Goal: Answer question/provide support

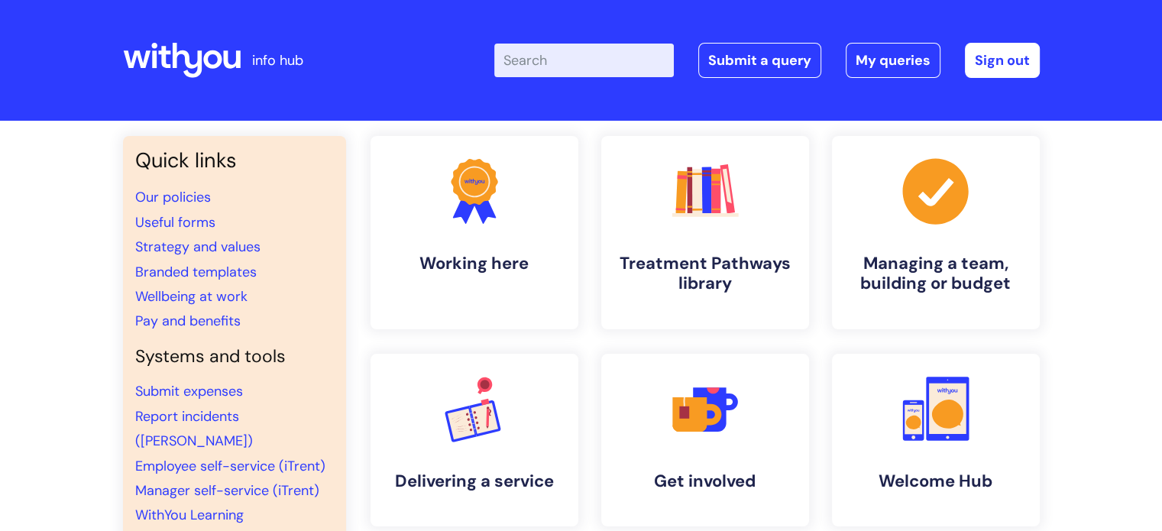
click at [843, 63] on div "Enter your search term here... Search Submit a query My queries Welcome [PERSON…" at bounding box center [766, 60] width 545 height 35
click at [878, 63] on link "My queries" at bounding box center [892, 60] width 95 height 35
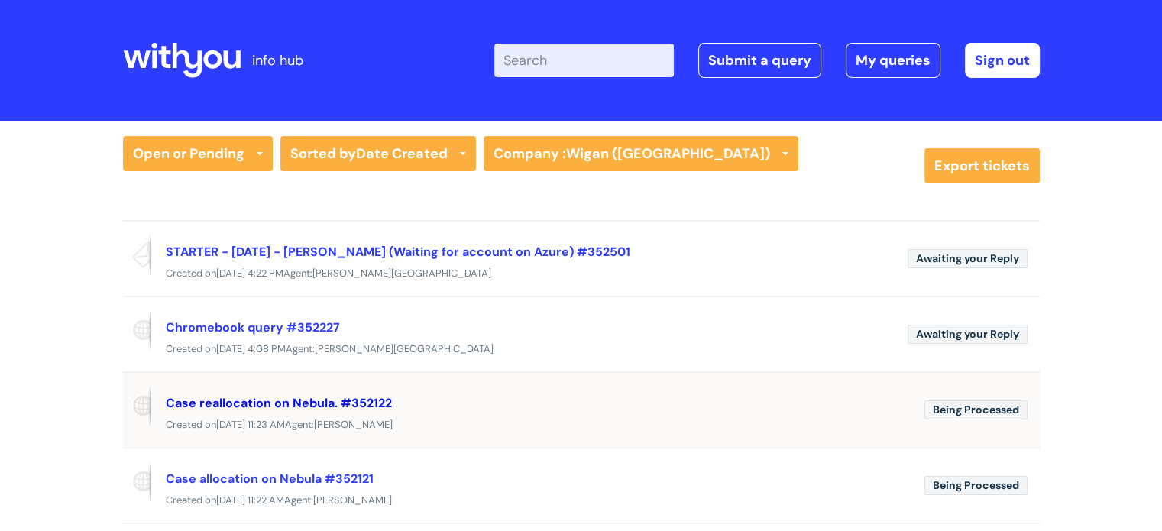
click at [283, 396] on link "Case reallocation on Nebula. #352122" at bounding box center [279, 403] width 226 height 16
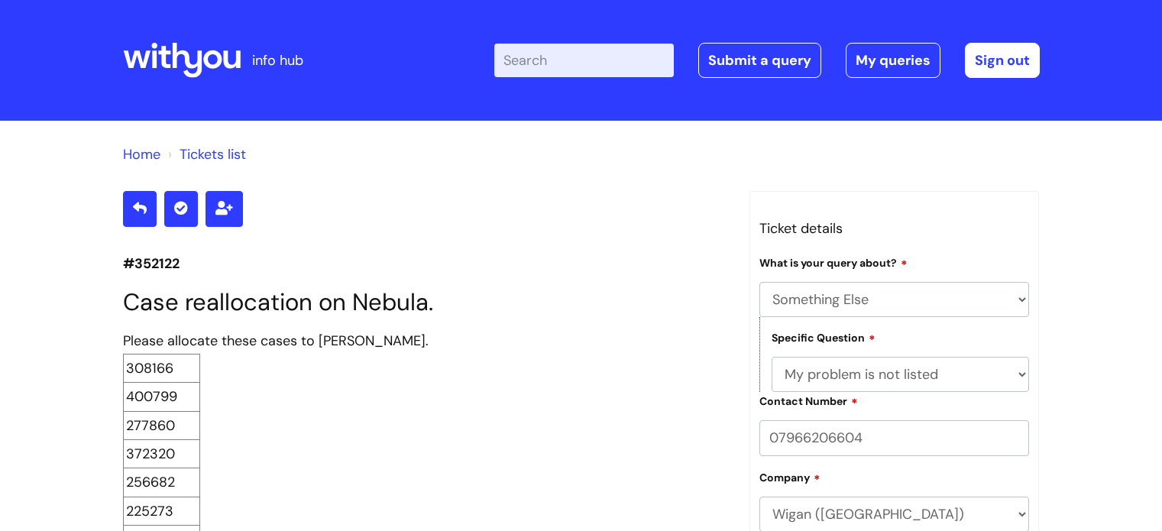
select select "Something Else"
select select "My problem is not listed"
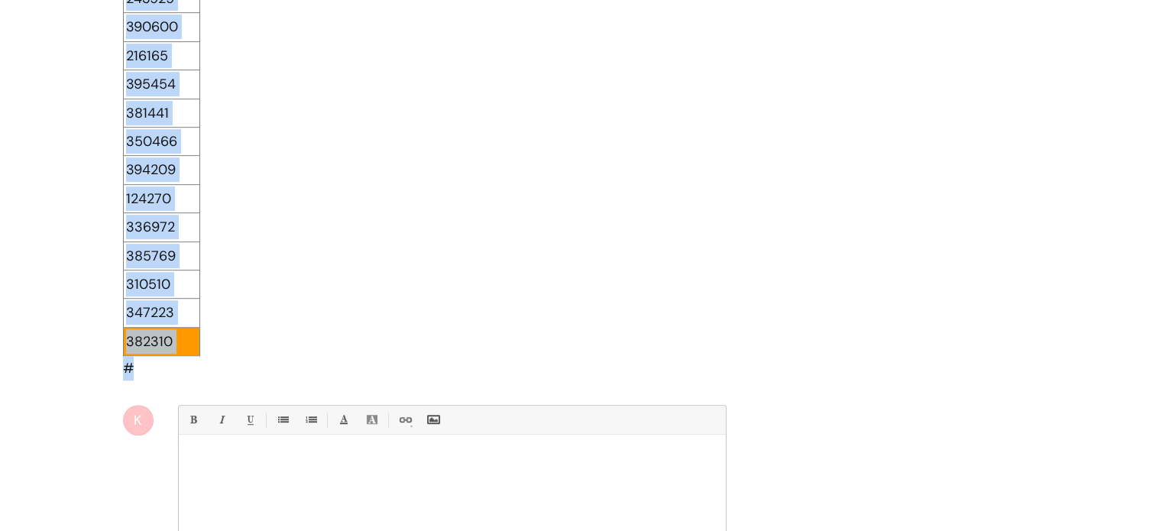
scroll to position [1118, 0]
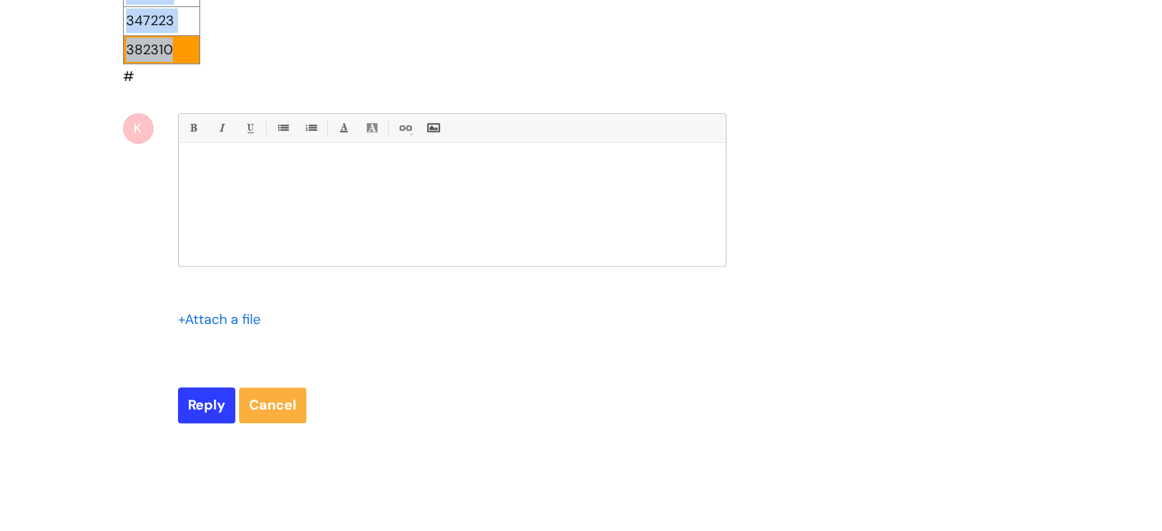
drag, startPoint x: 128, startPoint y: 190, endPoint x: 179, endPoint y: 45, distance: 153.9
copy tbody "308166 400799 277860 372320 256682 225273 240197 386918 325716 281553 203072 35…"
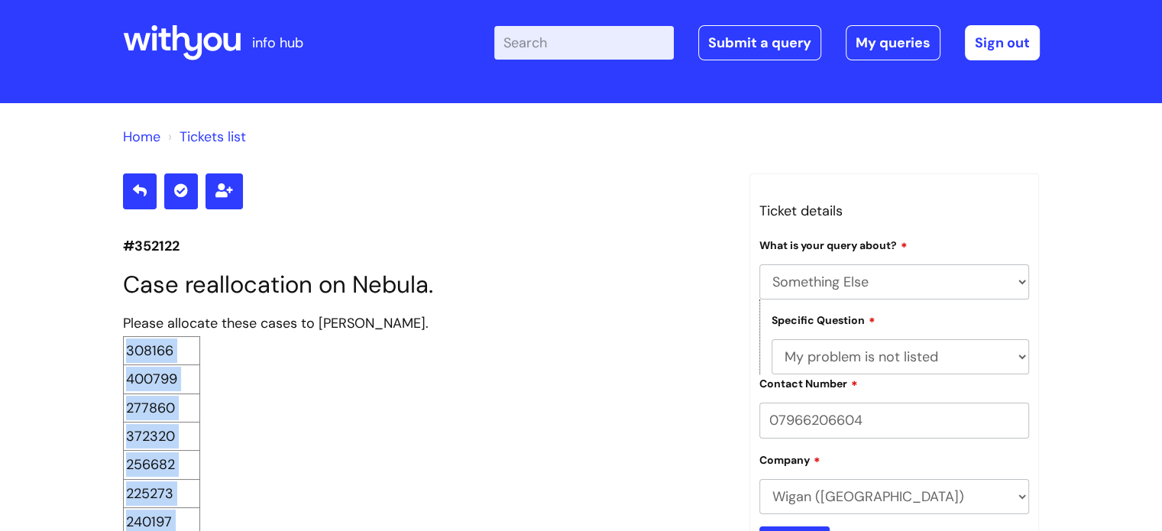
scroll to position [0, 0]
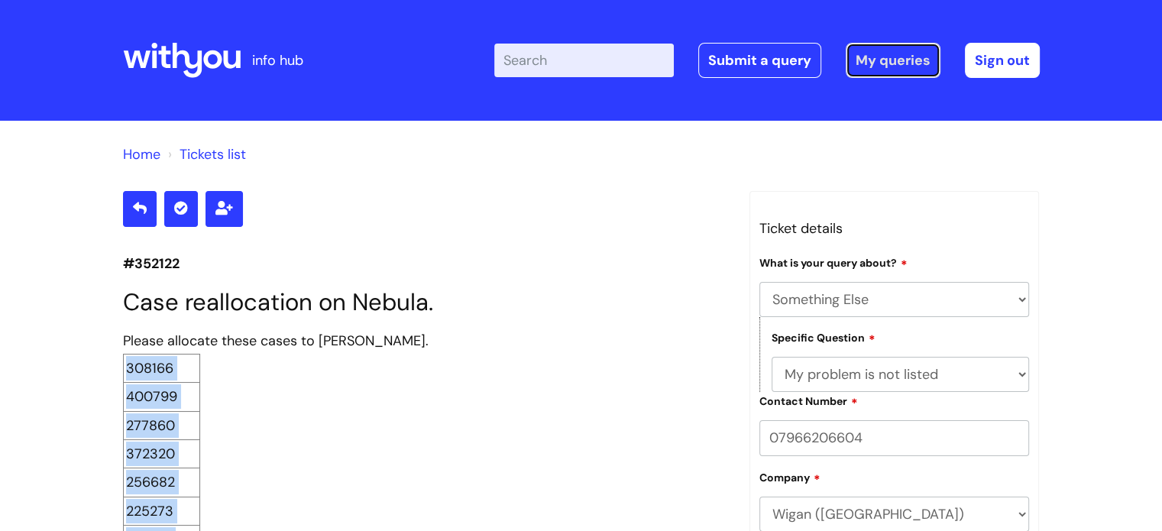
click at [911, 60] on link "My queries" at bounding box center [892, 60] width 95 height 35
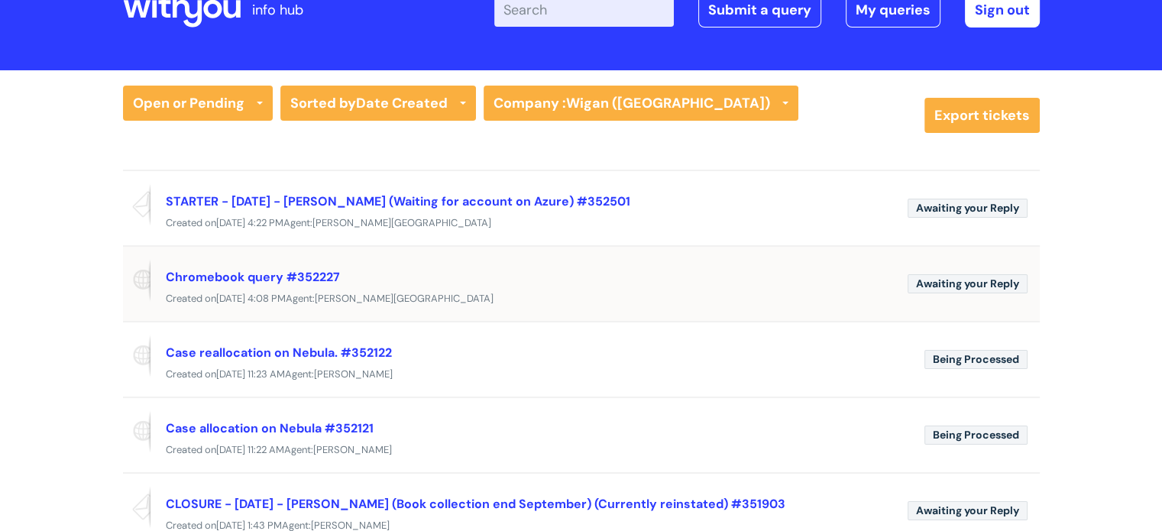
scroll to position [76, 0]
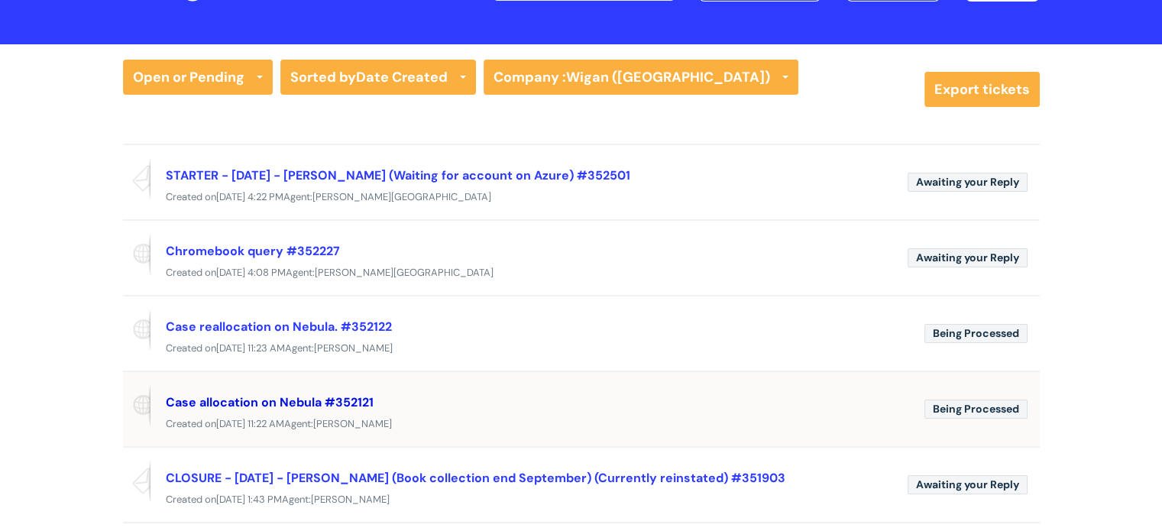
click at [328, 396] on link "Case allocation on Nebula #352121" at bounding box center [270, 402] width 208 height 16
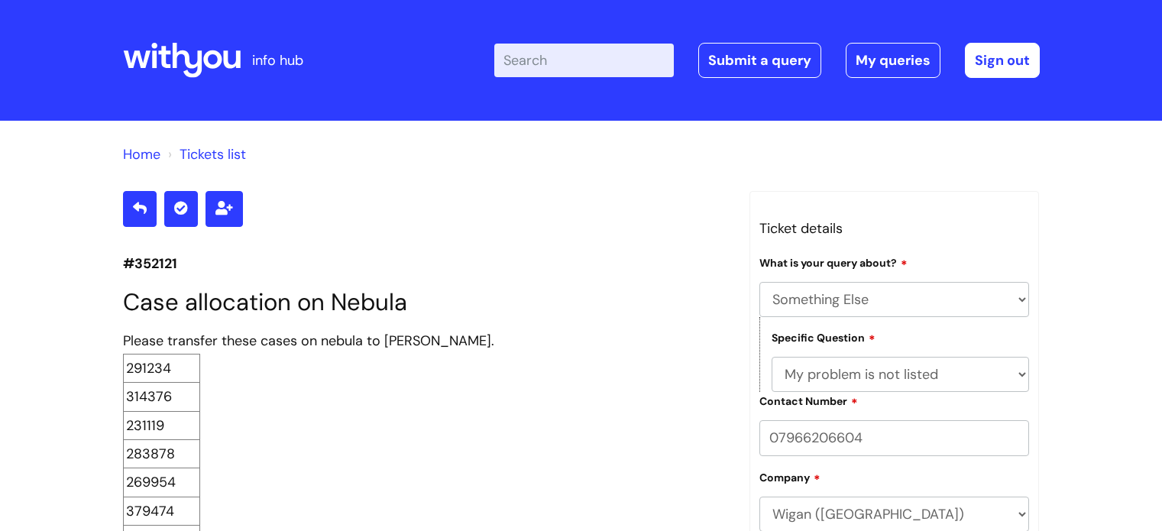
select select "Something Else"
select select "My problem is not listed"
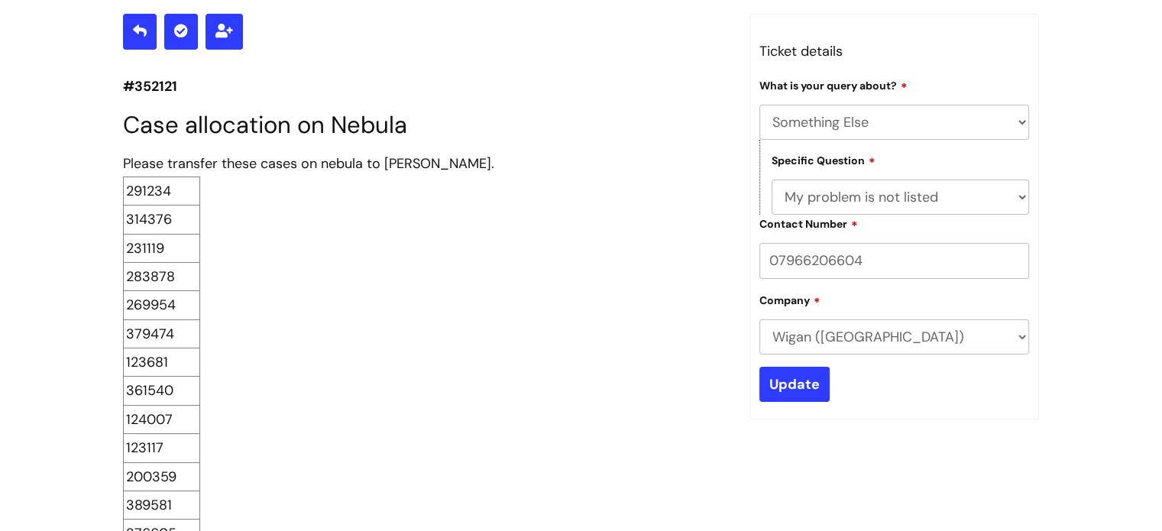
scroll to position [101, 0]
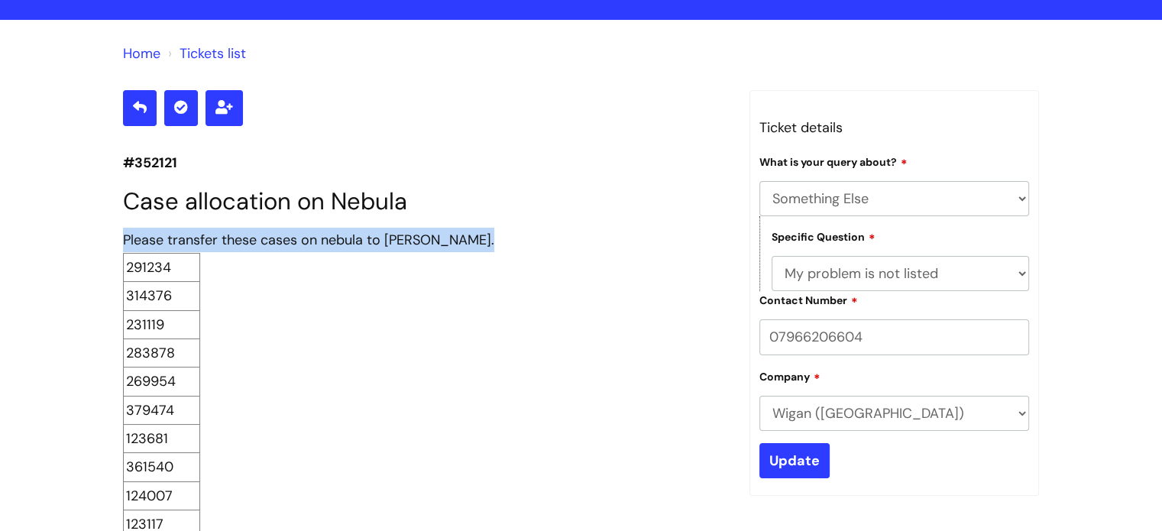
drag, startPoint x: 125, startPoint y: 243, endPoint x: 117, endPoint y: 406, distance: 163.7
copy div "Please transfer these cases on nebula to [PERSON_NAME]."
